Goal: Book appointment/travel/reservation

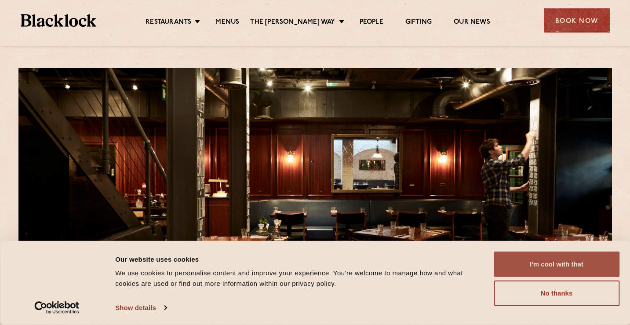
click at [571, 270] on button "I'm cool with that" at bounding box center [557, 265] width 126 height 26
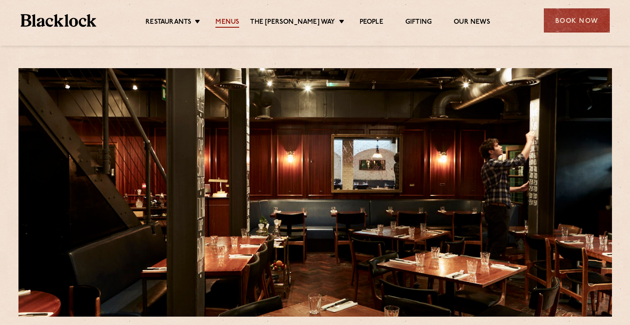
click at [239, 25] on link "Menus" at bounding box center [227, 23] width 24 height 10
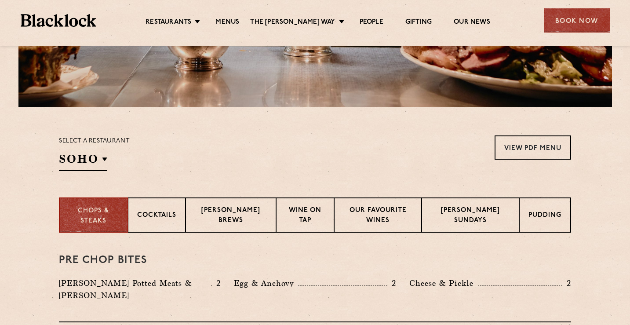
scroll to position [231, 0]
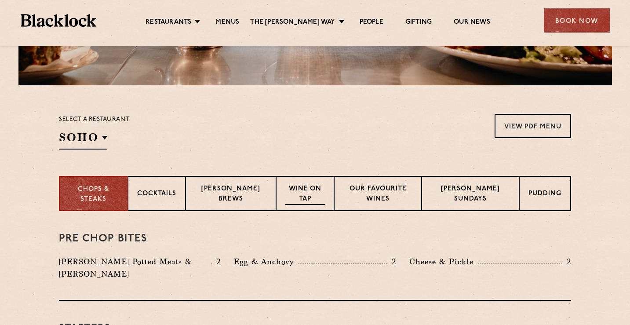
click at [310, 190] on p "Wine on Tap" at bounding box center [304, 194] width 39 height 21
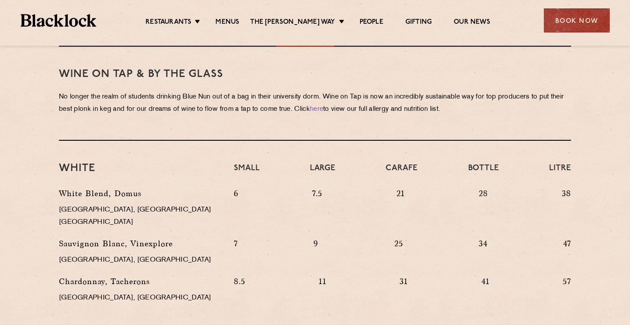
scroll to position [0, 0]
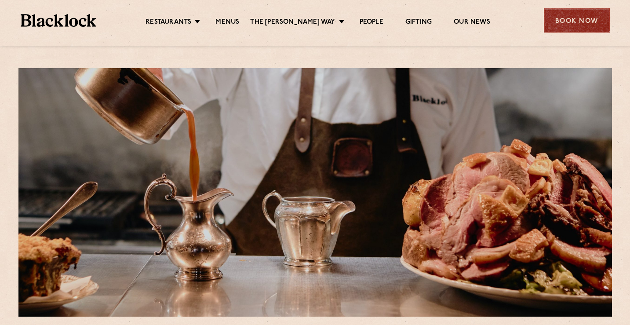
click at [574, 18] on div "Book Now" at bounding box center [577, 20] width 66 height 24
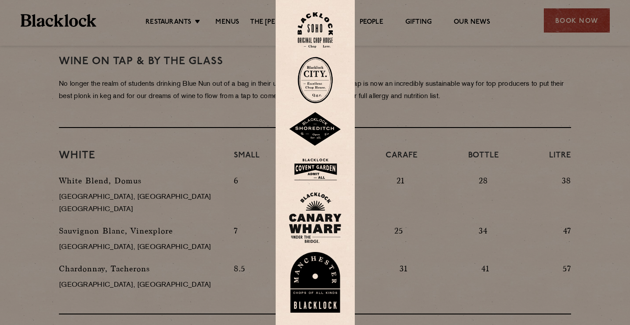
scroll to position [422, 0]
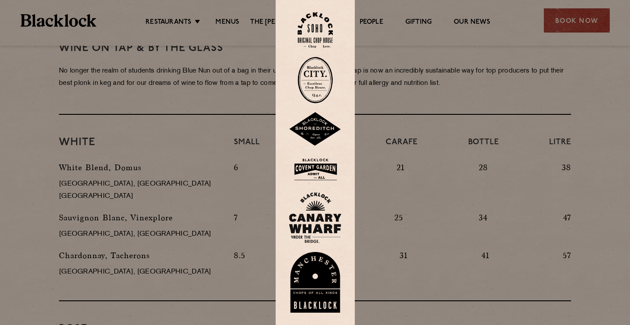
click at [316, 26] on img at bounding box center [315, 30] width 35 height 36
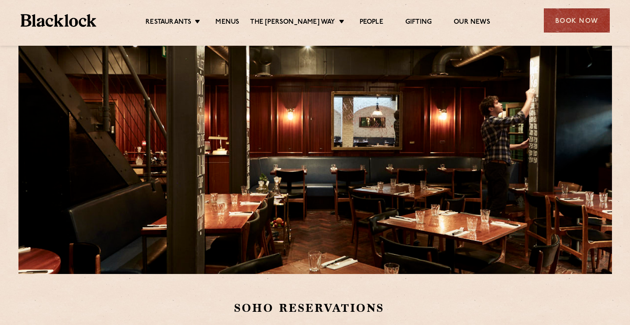
scroll to position [29, 0]
